Goal: Communication & Community: Answer question/provide support

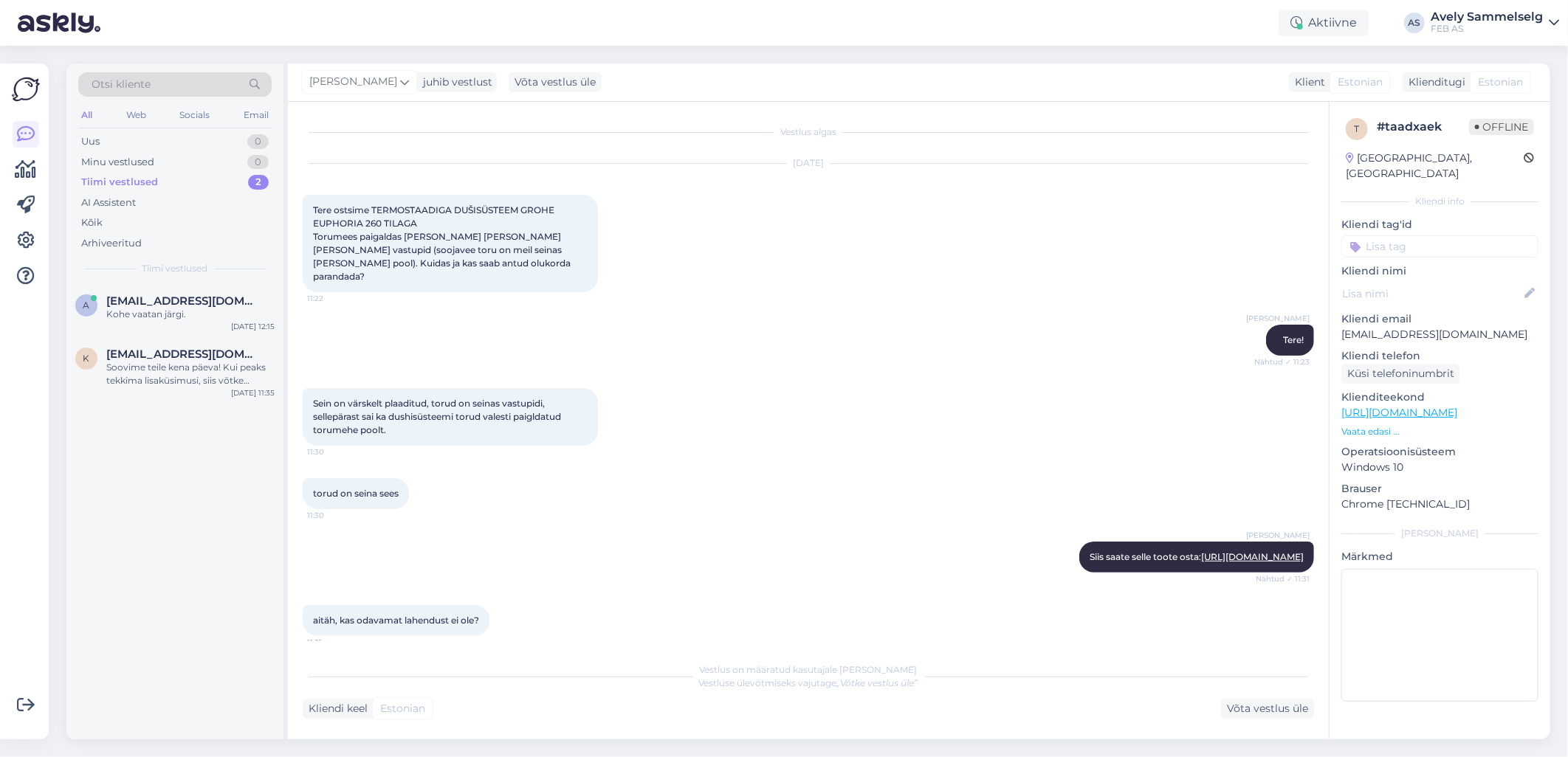
scroll to position [430, 0]
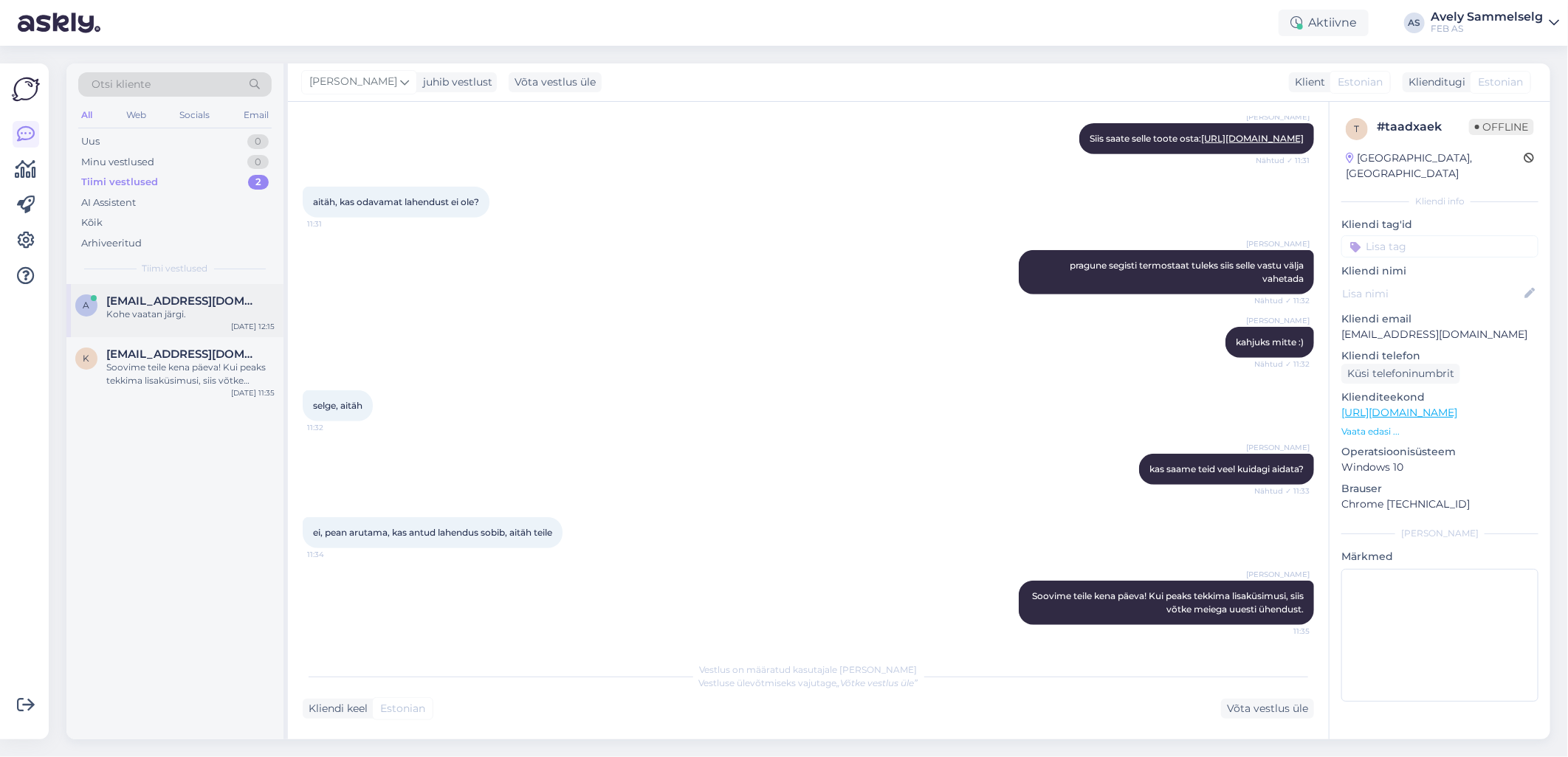
click at [181, 308] on div "Kohe vaatan järgi." at bounding box center [190, 314] width 168 height 14
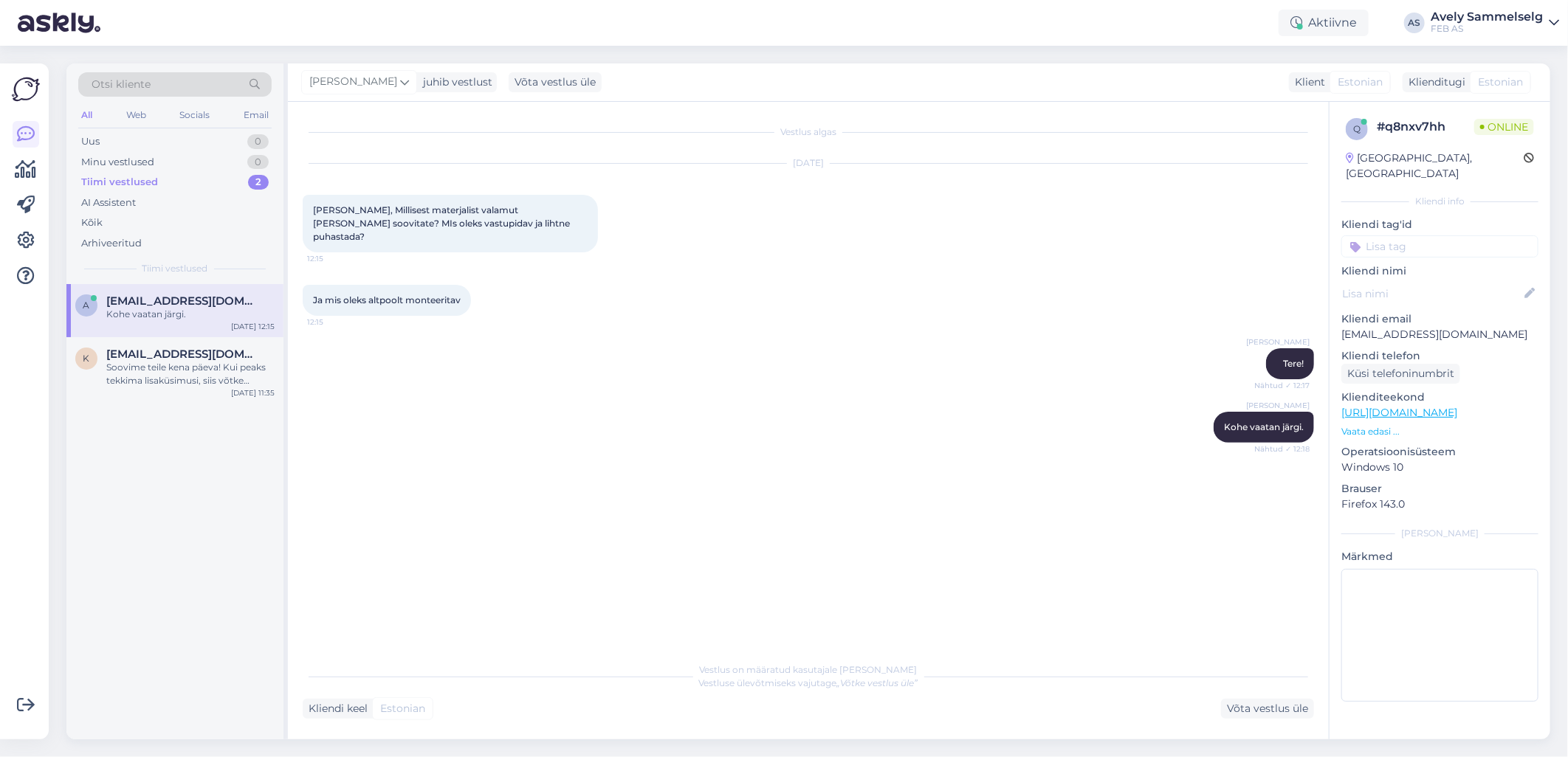
scroll to position [0, 0]
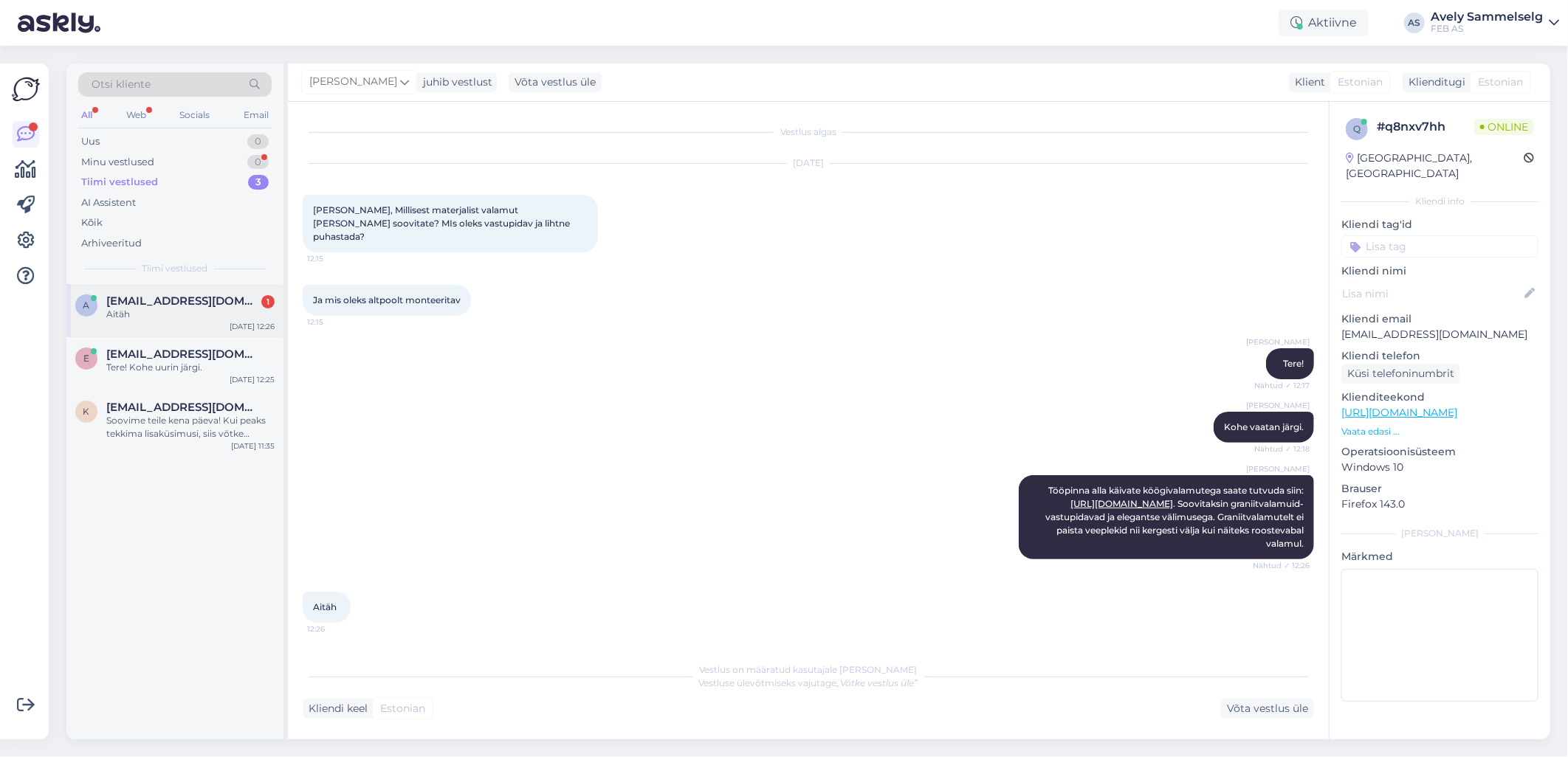
click at [190, 316] on div "Aitäh" at bounding box center [190, 314] width 168 height 14
click at [177, 365] on div "Tere! Kohe uurin järgi." at bounding box center [190, 367] width 168 height 14
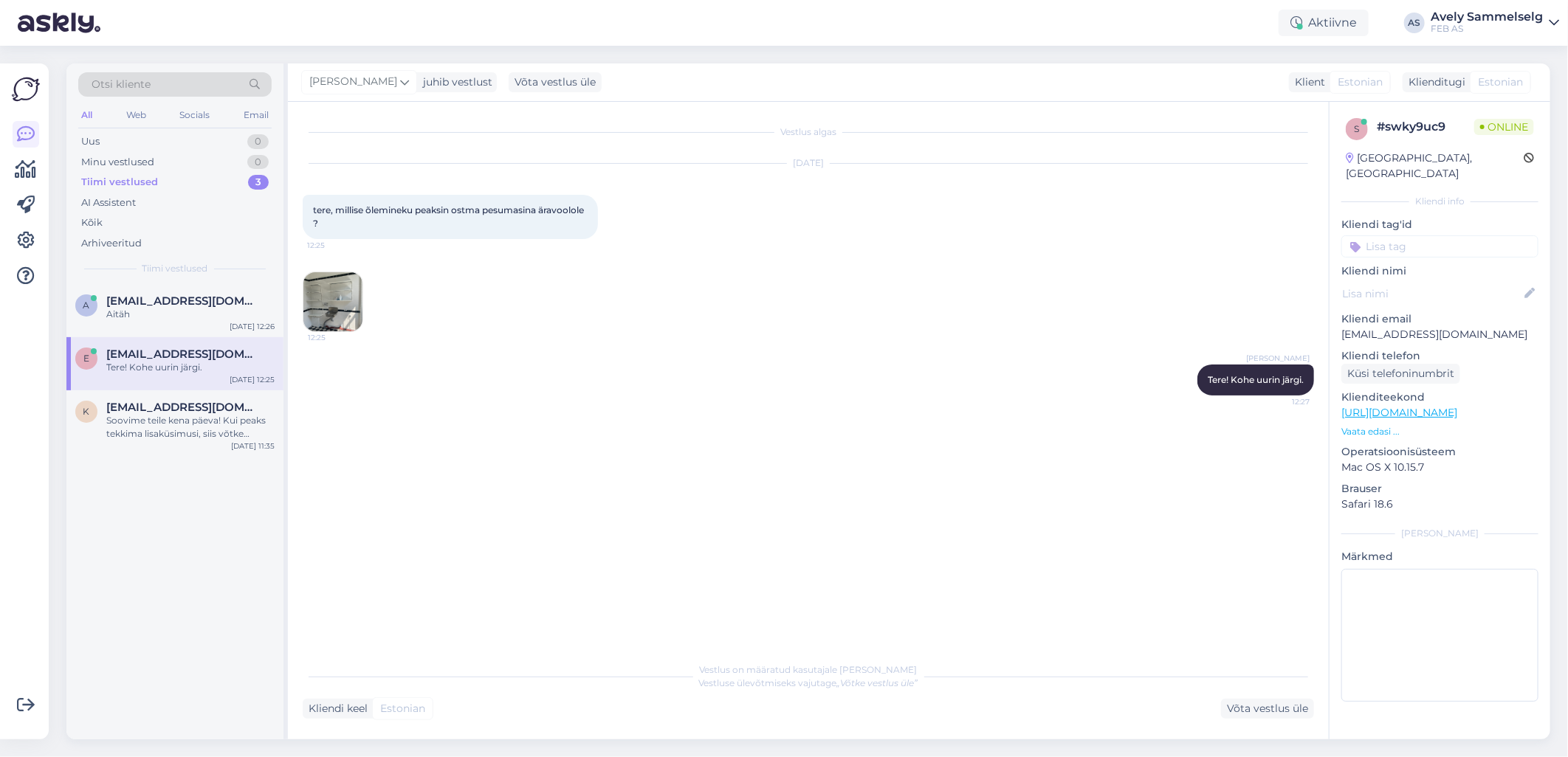
click at [347, 306] on img at bounding box center [333, 302] width 59 height 59
click at [166, 416] on div "Soovime teile kena päeva! Kui peaks tekkima lisaküsimusi, siis võtke meiega uue…" at bounding box center [190, 428] width 168 height 27
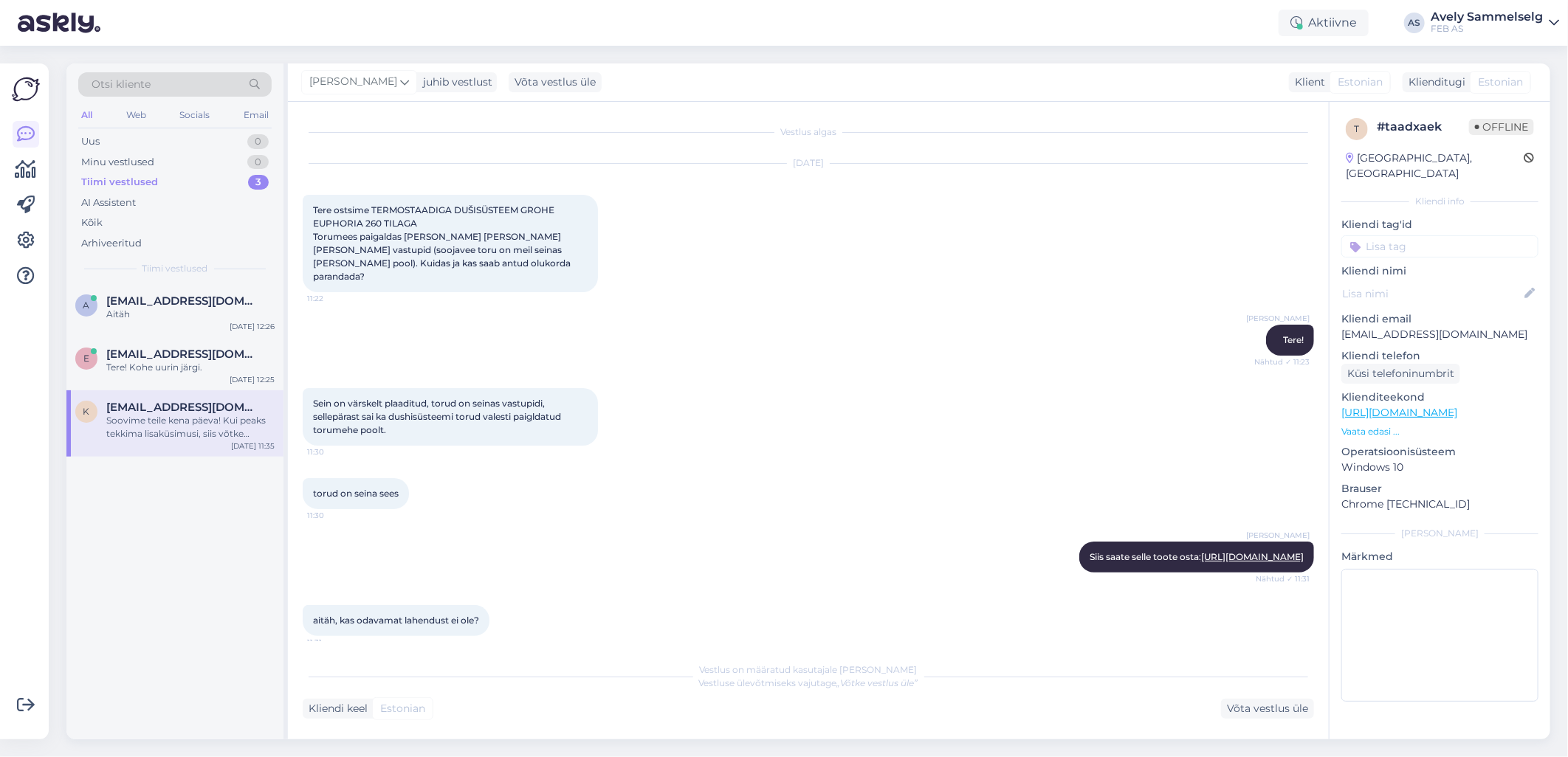
scroll to position [430, 0]
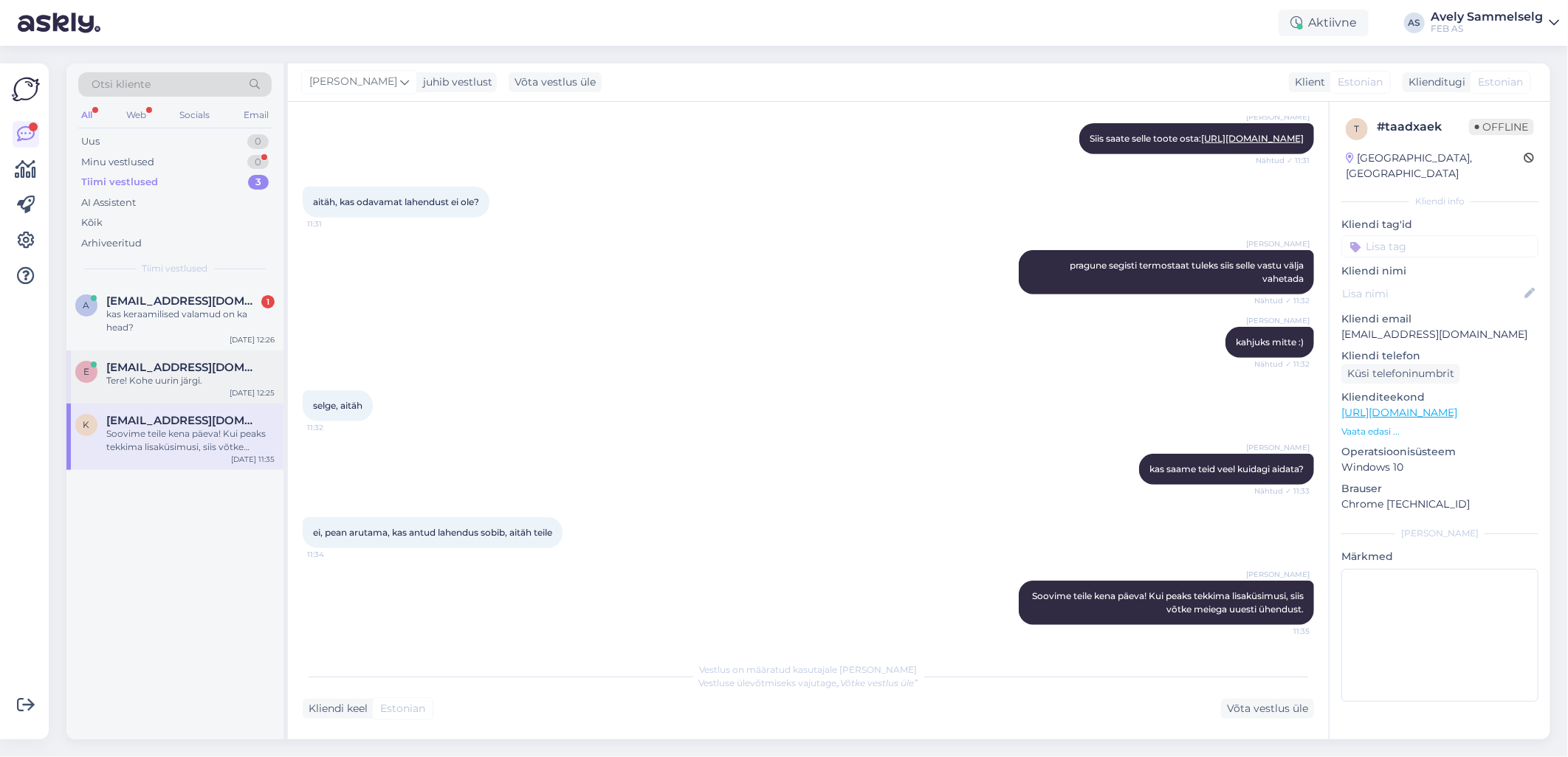
click at [155, 383] on div "Tere! Kohe uurin järgi." at bounding box center [190, 381] width 168 height 14
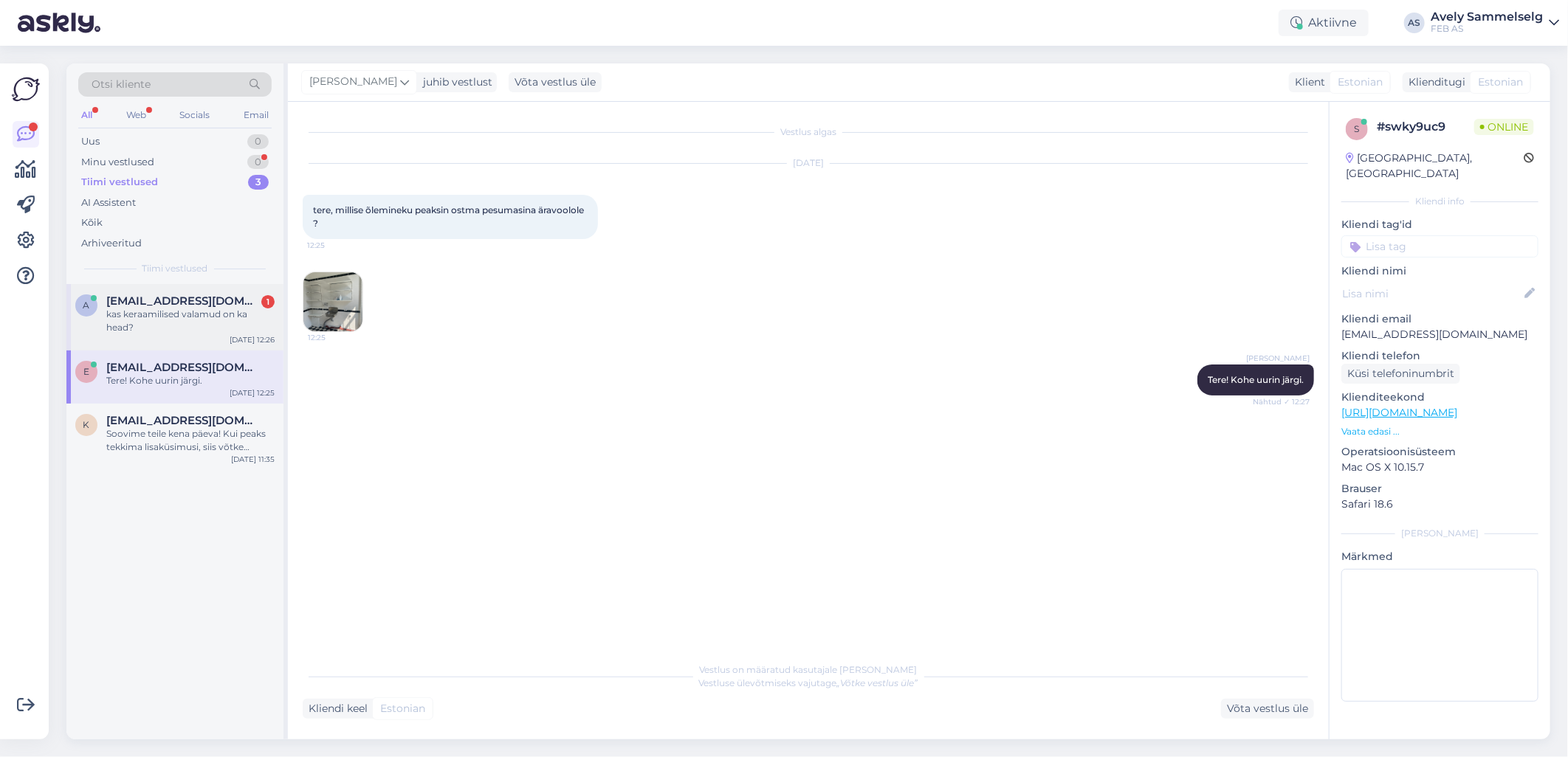
click at [174, 318] on div "kas keraamilised valamud on ka head?" at bounding box center [190, 321] width 168 height 27
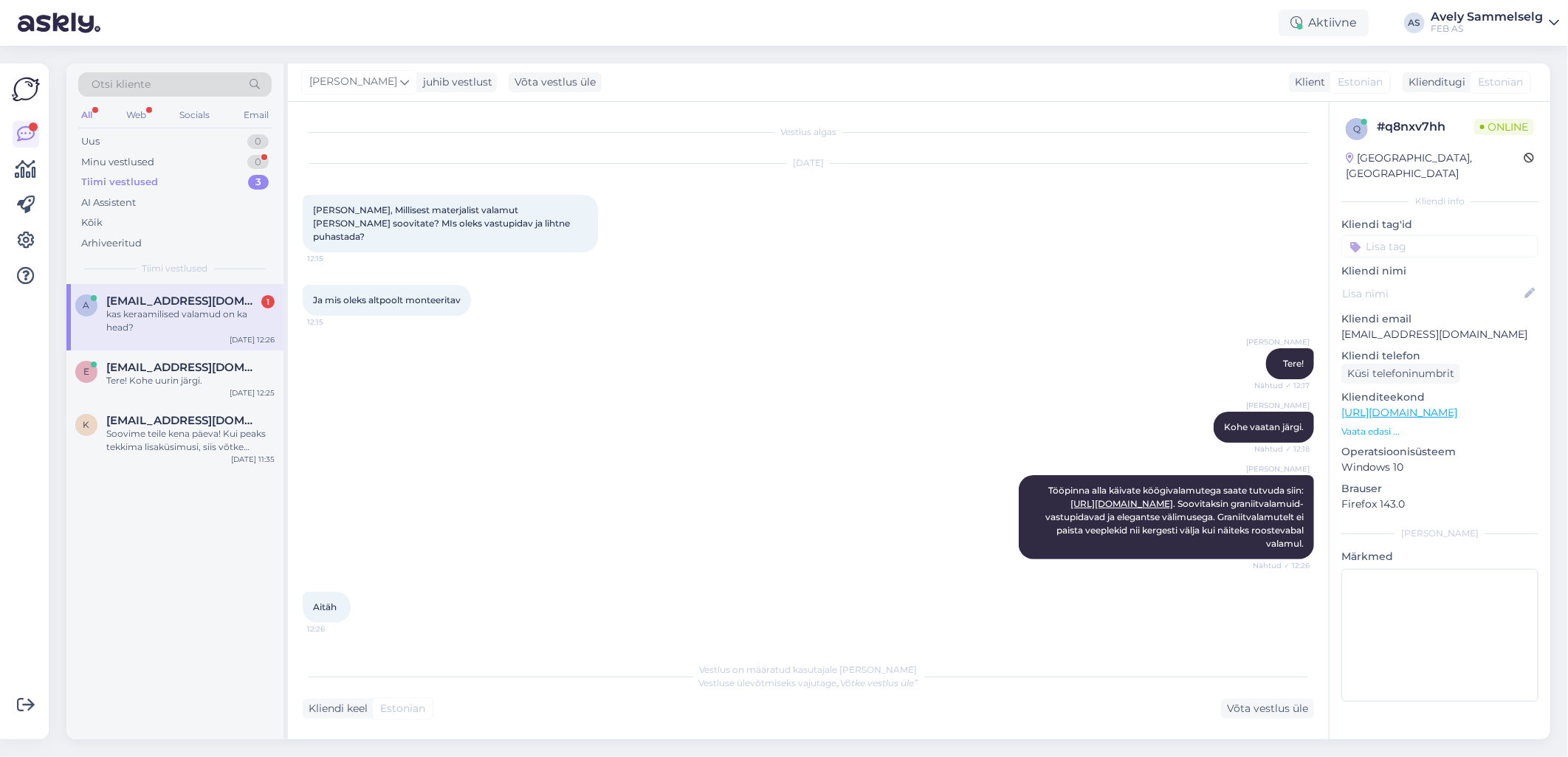
scroll to position [111, 0]
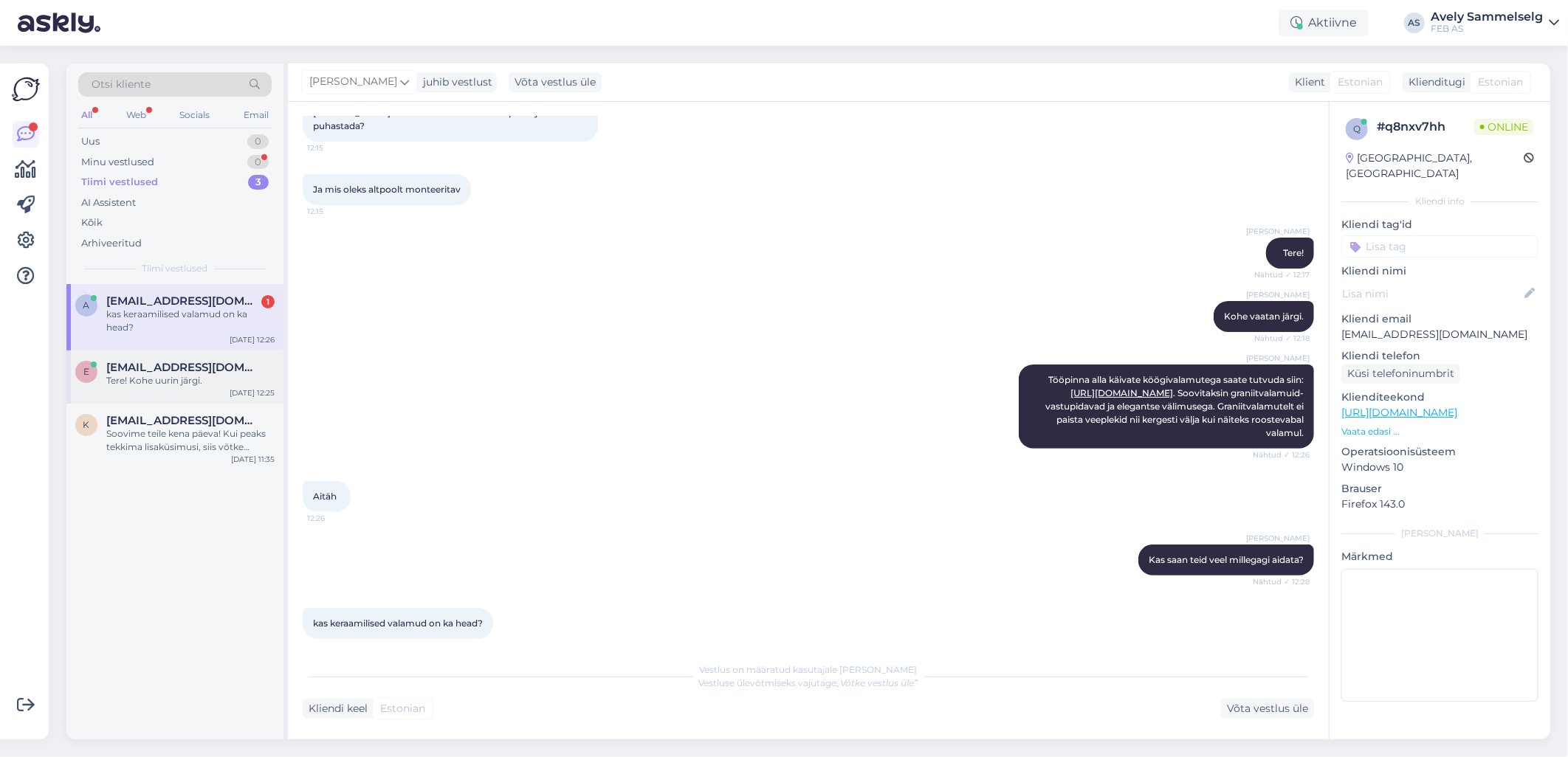
click at [161, 370] on span "[EMAIL_ADDRESS][DOMAIN_NAME]" at bounding box center [183, 367] width 154 height 14
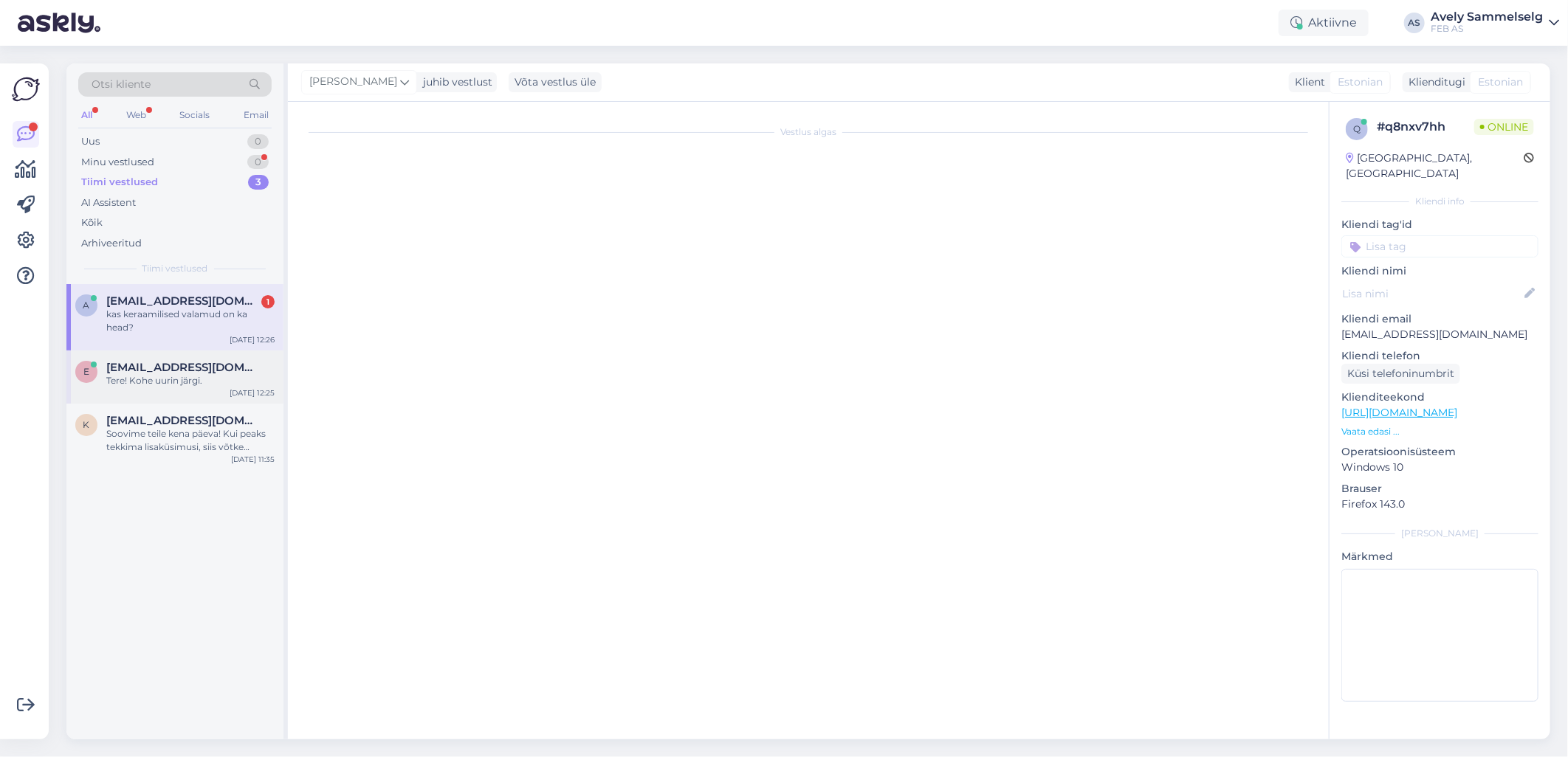
scroll to position [0, 0]
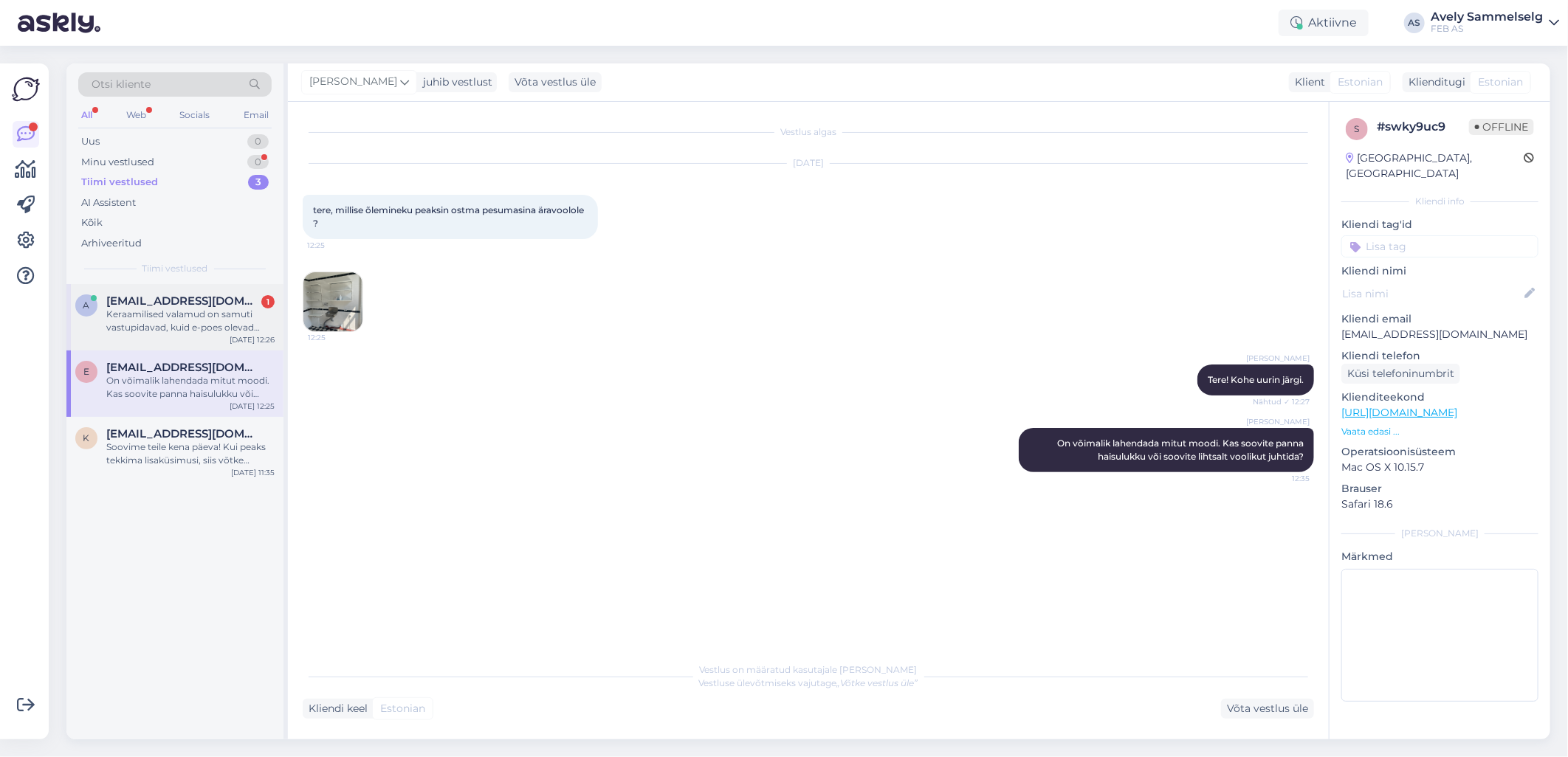
click at [178, 316] on div "Keraamilised valamud on samuti vastupidavad, kuid e-poes olevad keraamilised va…" at bounding box center [190, 321] width 168 height 27
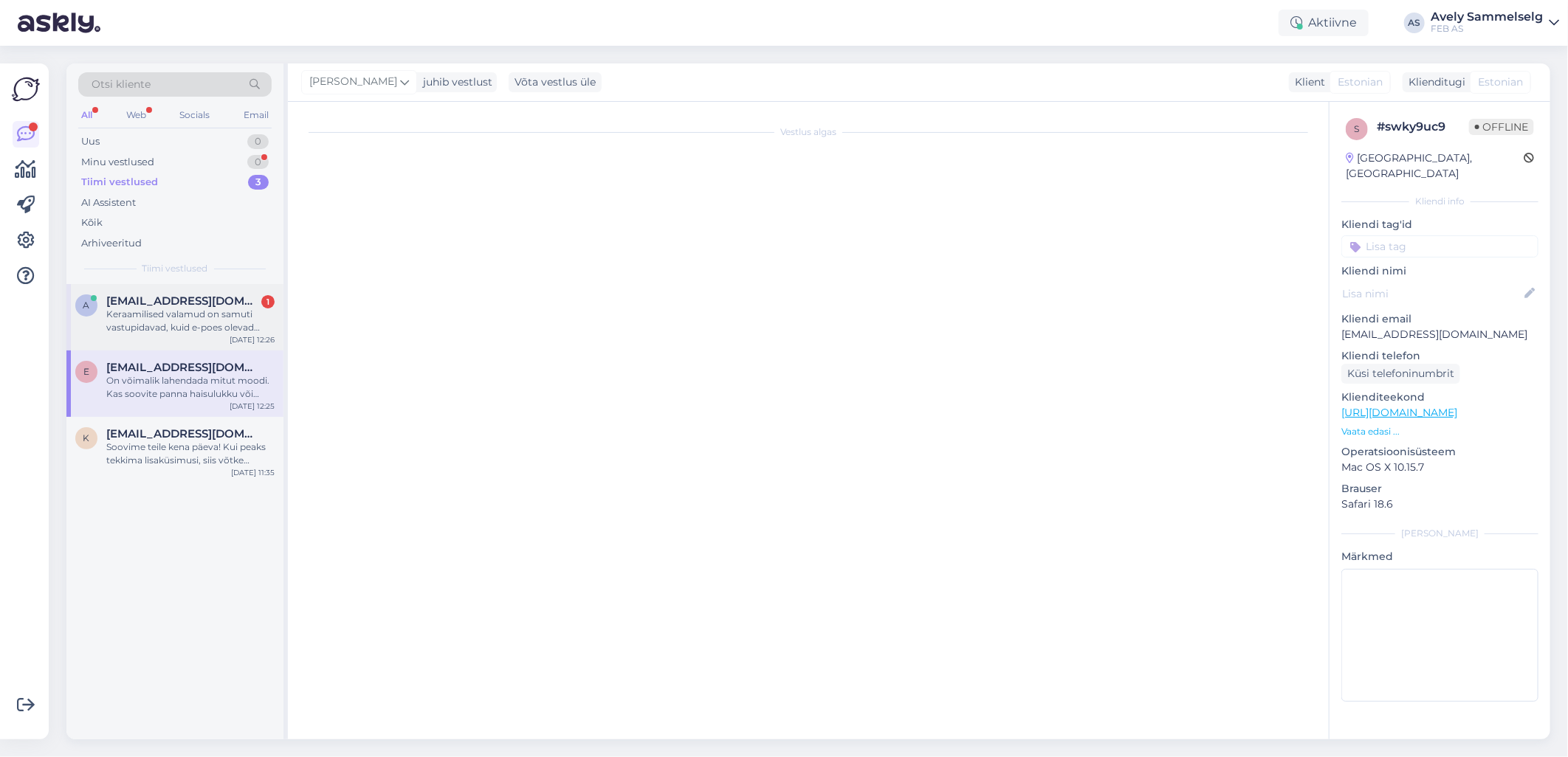
scroll to position [186, 0]
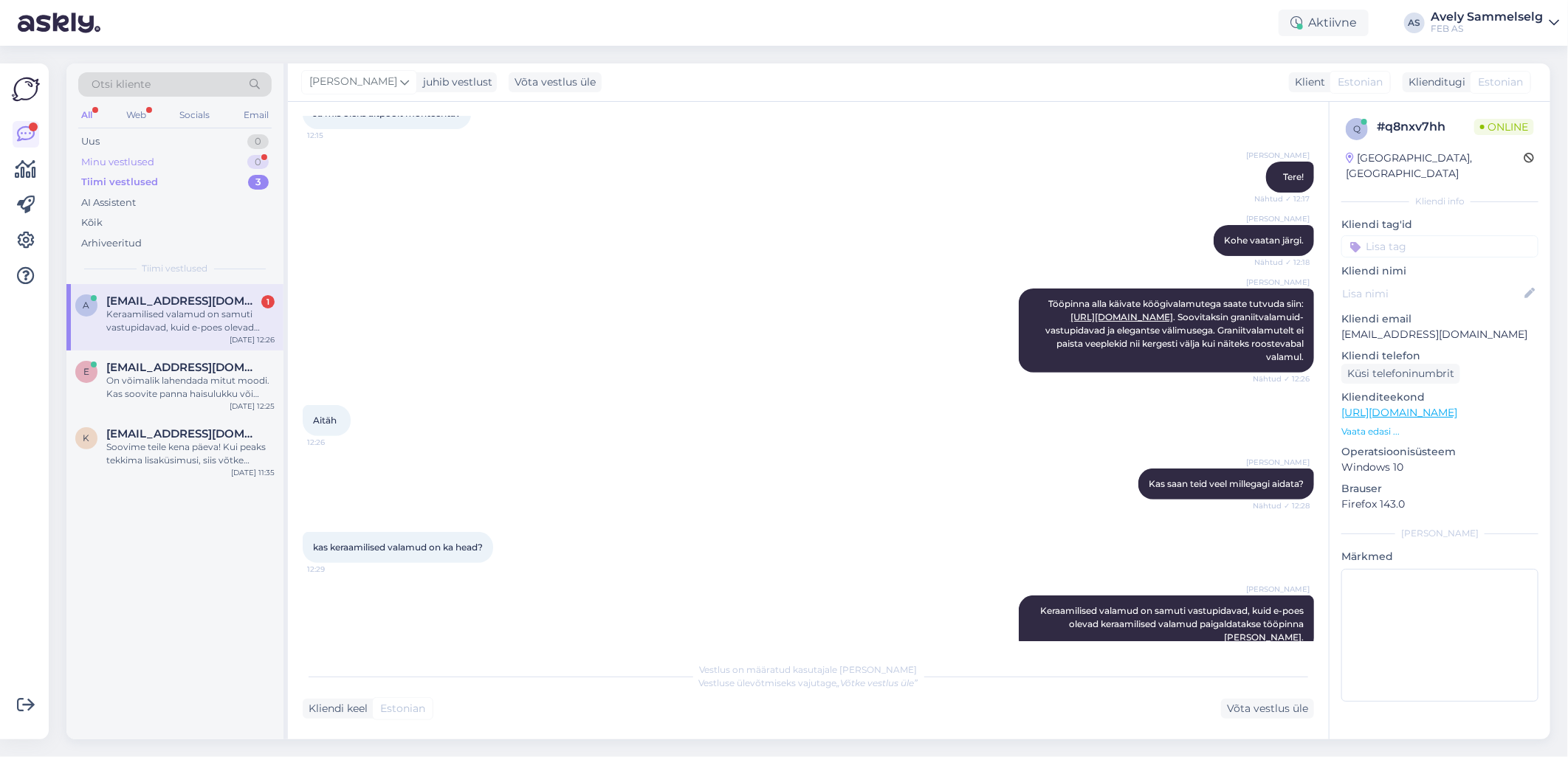
click at [167, 164] on div "Minu vestlused 0" at bounding box center [175, 162] width 194 height 21
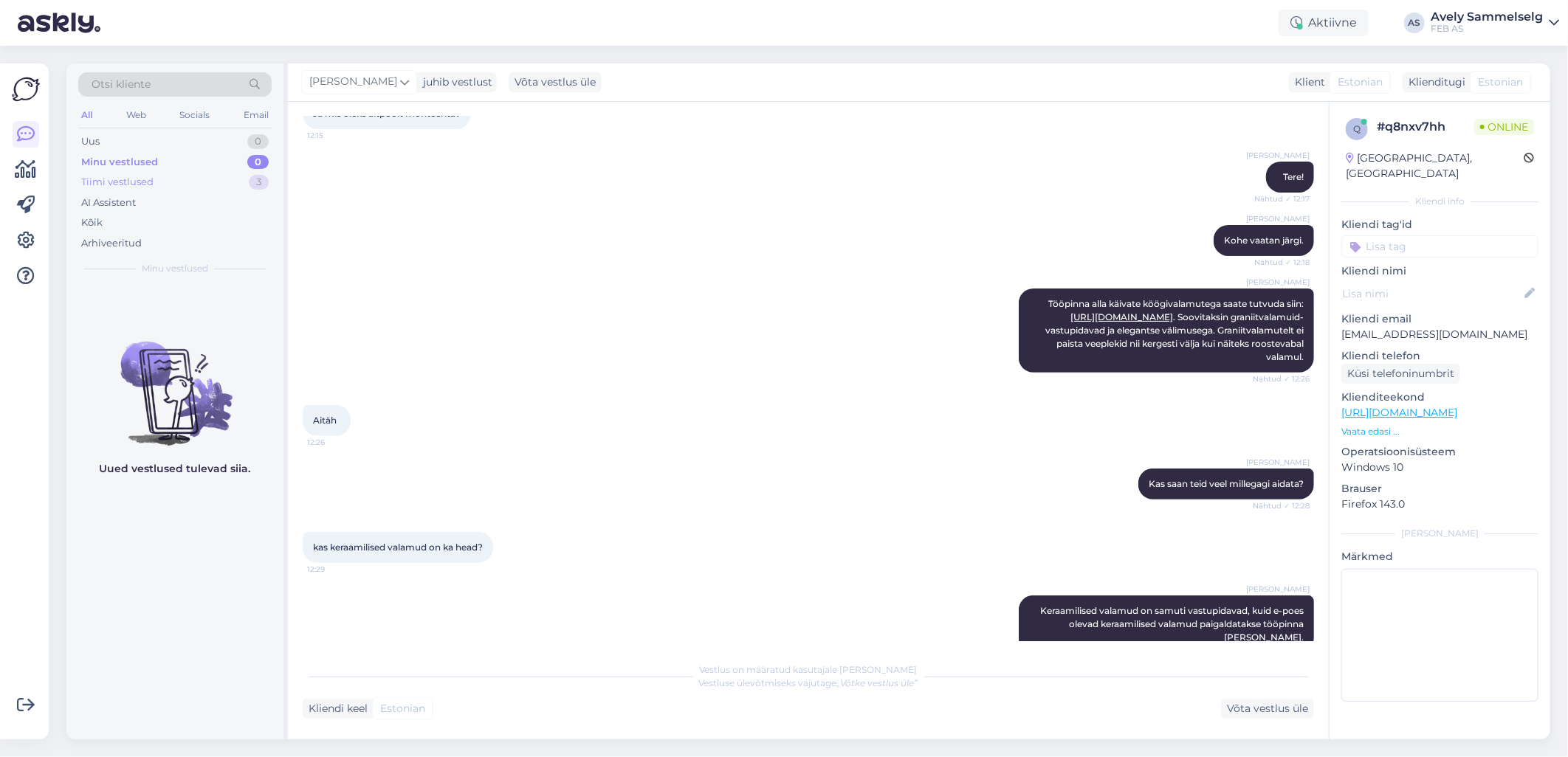
click at [161, 183] on div "Tiimi vestlused 3" at bounding box center [175, 182] width 194 height 21
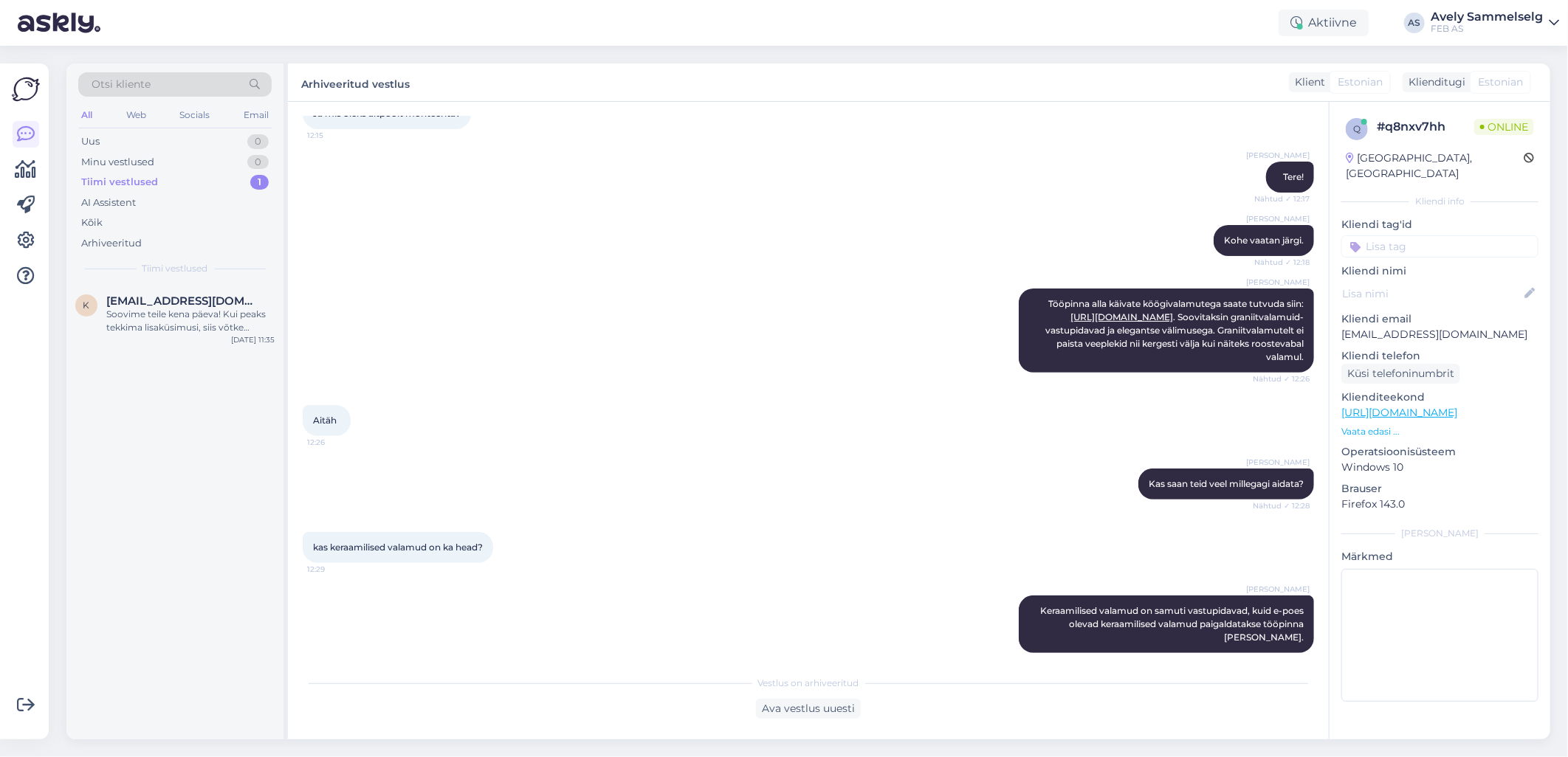
scroll to position [428, 0]
